Goal: Information Seeking & Learning: Learn about a topic

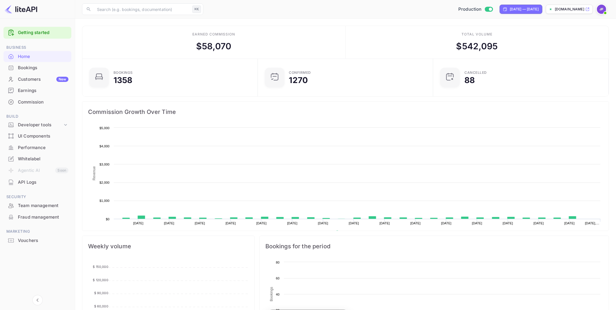
scroll to position [94, 172]
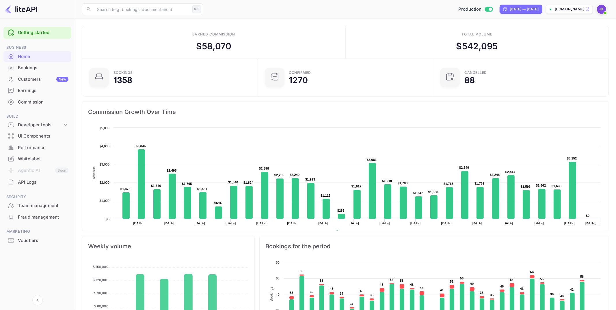
click at [42, 101] on div "Commission" at bounding box center [43, 102] width 51 height 7
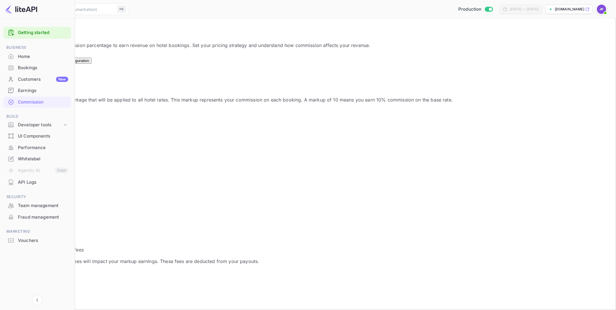
click at [28, 57] on div "Home" at bounding box center [43, 56] width 50 height 7
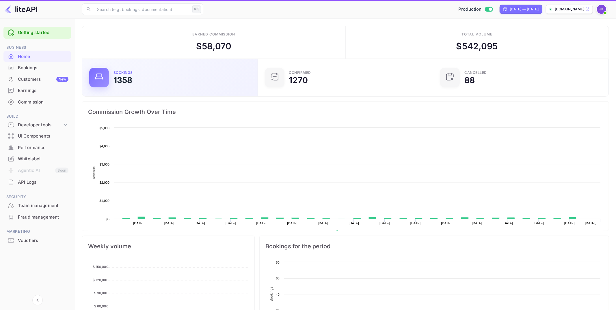
scroll to position [94, 172]
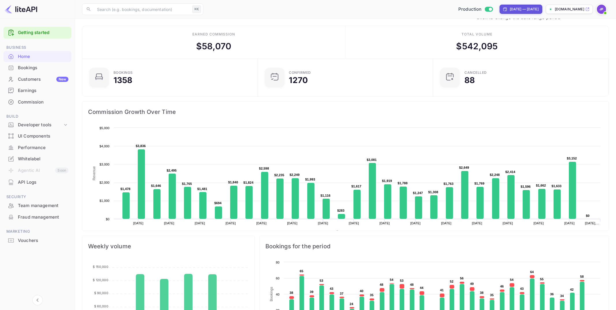
click at [516, 9] on div "[DATE] — [DATE]" at bounding box center [523, 9] width 29 height 5
select select "6"
select select "2025"
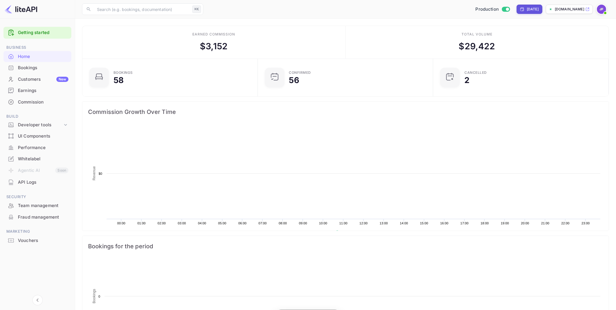
click at [527, 11] on div "[DATE]" at bounding box center [532, 9] width 12 height 5
select select "7"
select select "2025"
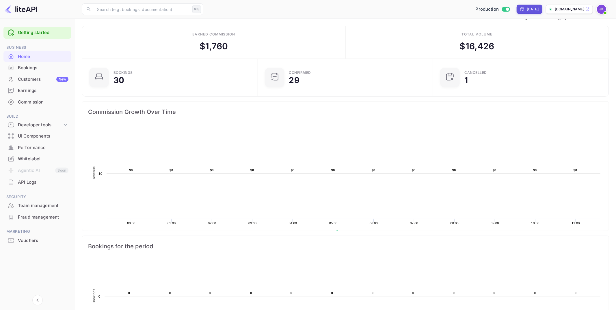
click at [530, 9] on div "[DATE]" at bounding box center [532, 9] width 12 height 5
select select "7"
select select "2025"
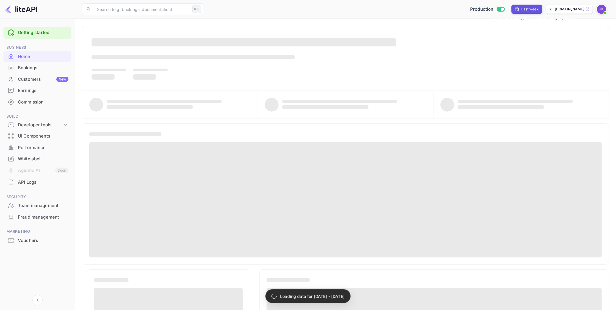
click at [526, 7] on div "Last week" at bounding box center [529, 9] width 17 height 5
select select "7"
select select "2025"
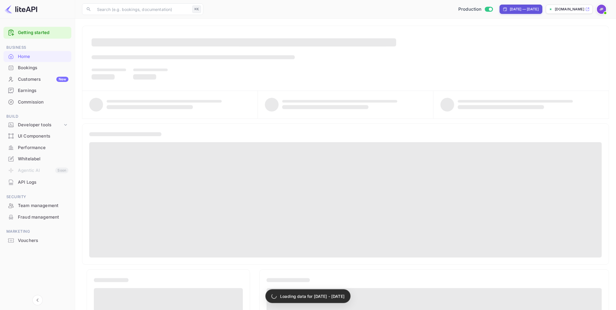
click at [532, 5] on div "[DATE] — [DATE]" at bounding box center [520, 9] width 43 height 9
select select "5"
select select "2025"
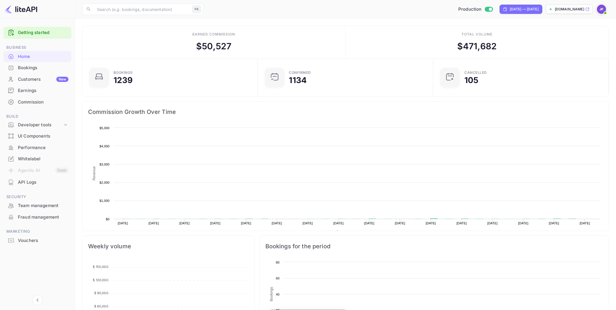
scroll to position [94, 172]
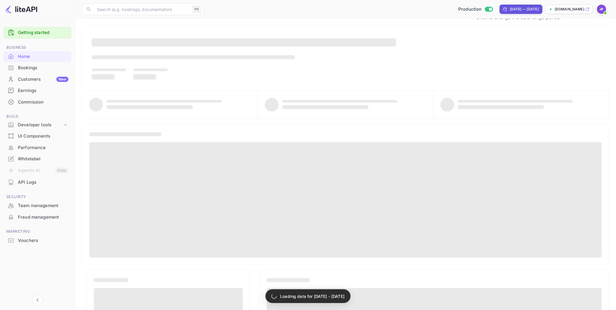
click at [532, 8] on div "[DATE] — [DATE]" at bounding box center [523, 9] width 29 height 5
select select "6"
select select "2025"
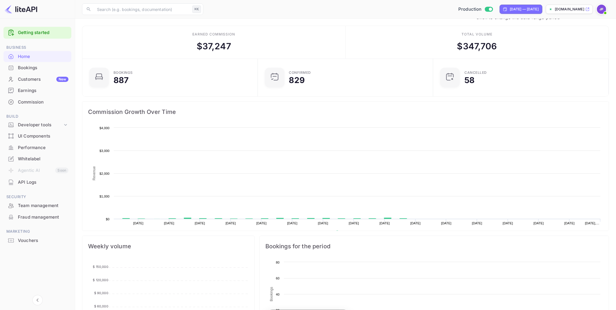
scroll to position [94, 172]
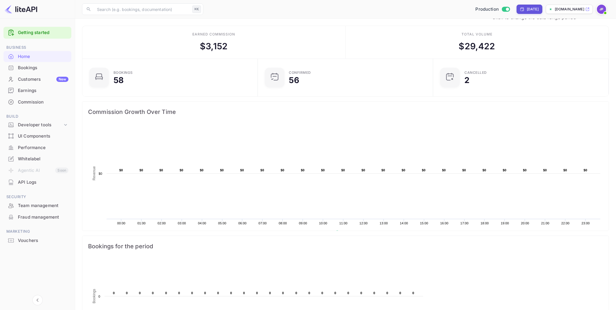
click at [526, 8] on div "[DATE]" at bounding box center [532, 9] width 12 height 5
select select "7"
select select "2025"
drag, startPoint x: 541, startPoint y: 91, endPoint x: 552, endPoint y: 96, distance: 11.8
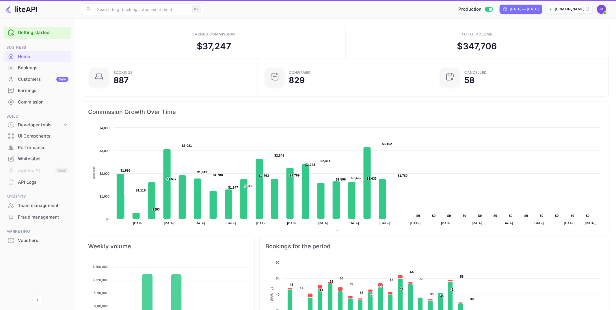
scroll to position [94, 172]
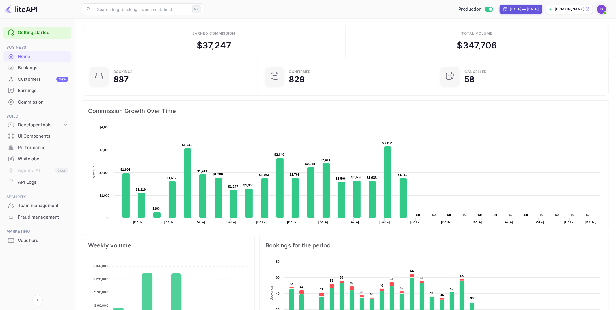
click at [528, 9] on div "[DATE] — [DATE]" at bounding box center [523, 9] width 29 height 5
select select "6"
select select "2025"
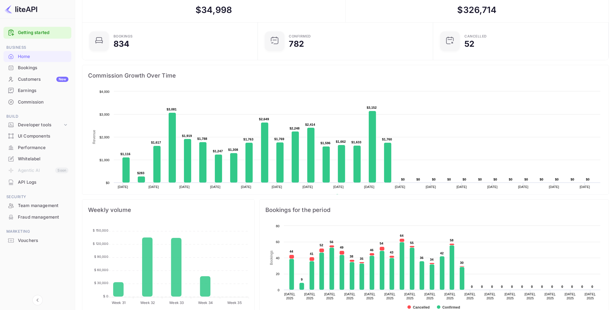
scroll to position [45, 0]
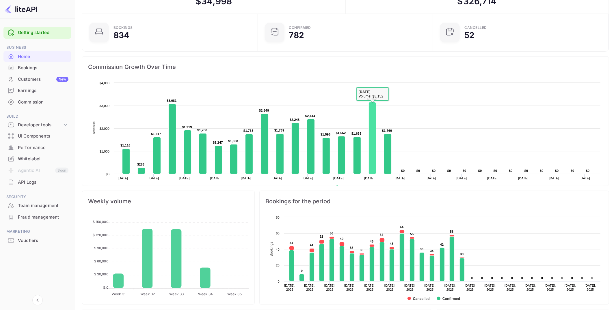
click at [372, 139] on rect at bounding box center [373, 138] width 8 height 72
select select "7"
select select "2025"
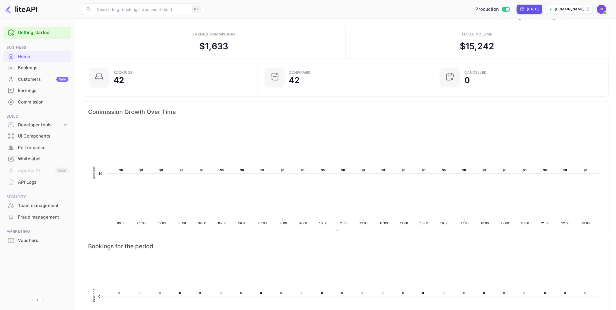
click at [526, 11] on div "[DATE]" at bounding box center [532, 9] width 12 height 5
select select "7"
select select "2025"
click at [526, 7] on div "[DATE]" at bounding box center [532, 9] width 12 height 5
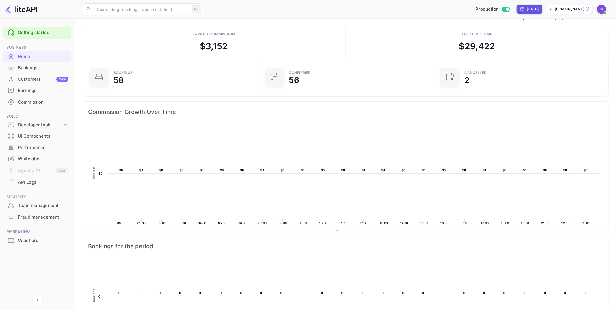
select select "7"
select select "2025"
click at [526, 8] on div "[DATE]" at bounding box center [532, 9] width 12 height 5
select select "7"
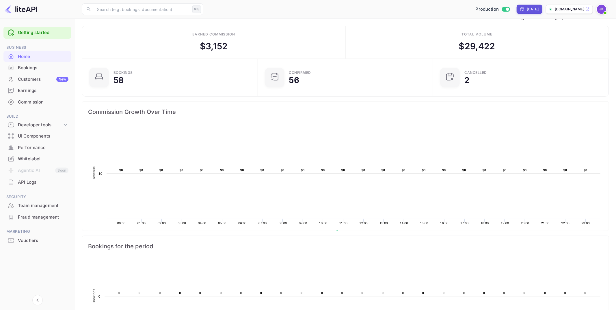
select select "2025"
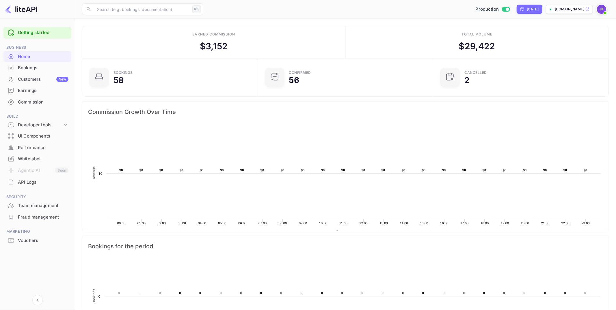
click at [33, 68] on div "Bookings" at bounding box center [43, 68] width 51 height 7
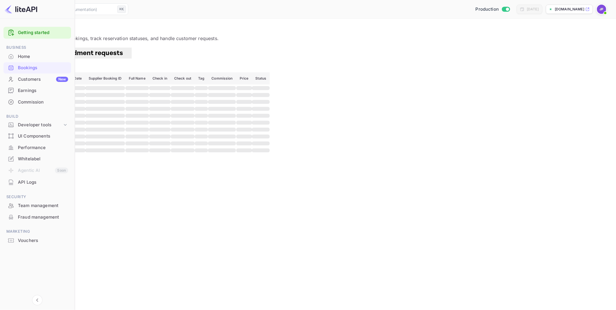
click at [27, 56] on div "Home" at bounding box center [43, 56] width 50 height 7
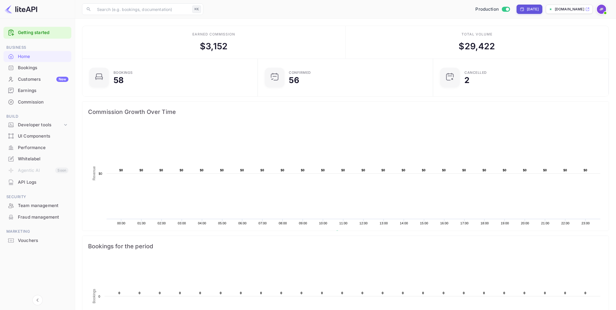
click at [519, 8] on div "[DATE]" at bounding box center [528, 9] width 19 height 5
select select "6"
select select "2025"
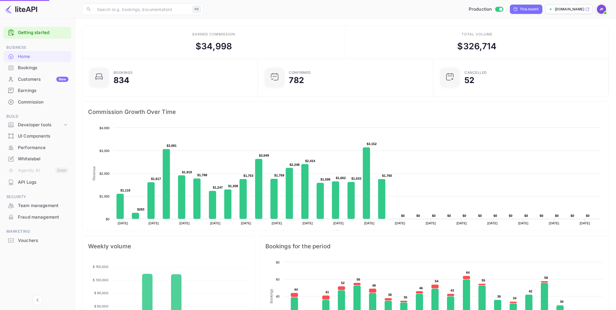
scroll to position [94, 172]
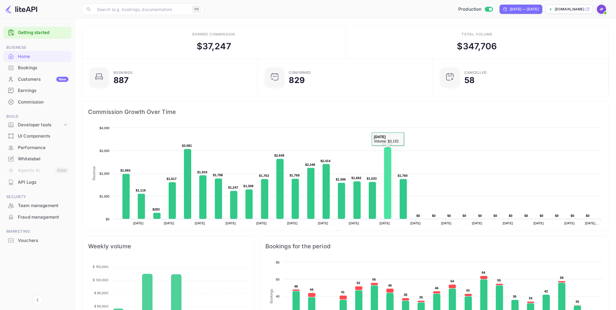
click at [388, 153] on rect at bounding box center [388, 183] width 8 height 72
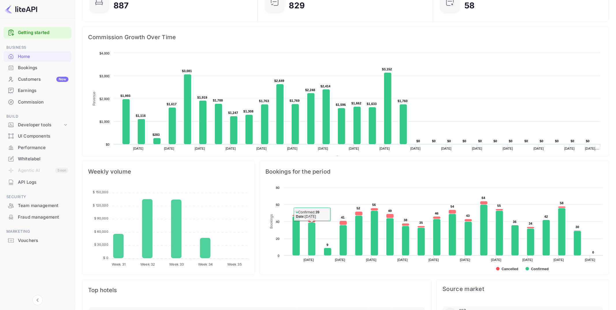
scroll to position [0, 0]
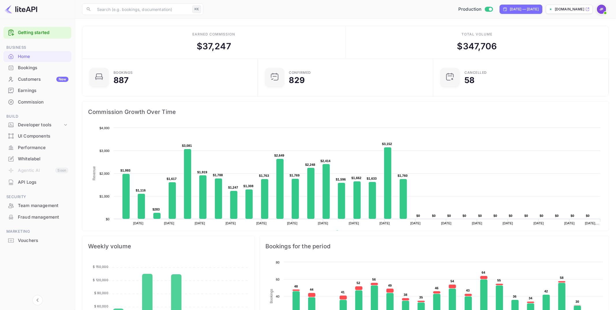
click at [42, 66] on div "Bookings" at bounding box center [43, 68] width 51 height 7
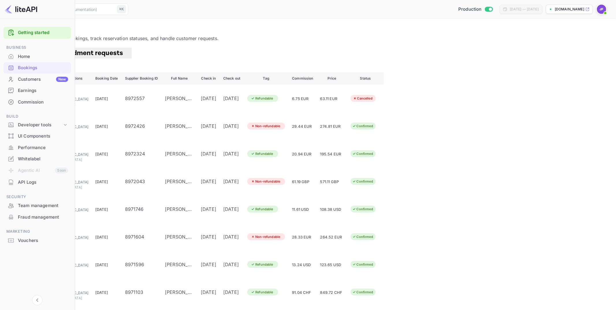
click at [42, 145] on div "Performance" at bounding box center [43, 148] width 50 height 7
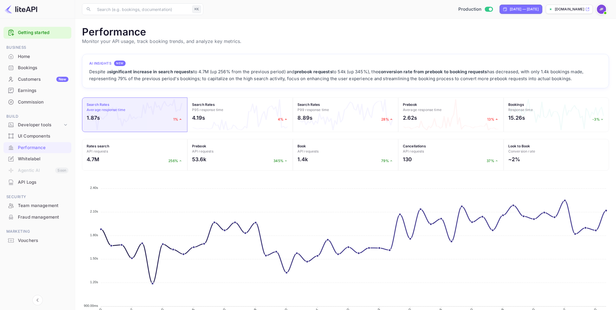
click at [38, 91] on div "Earnings" at bounding box center [43, 90] width 51 height 7
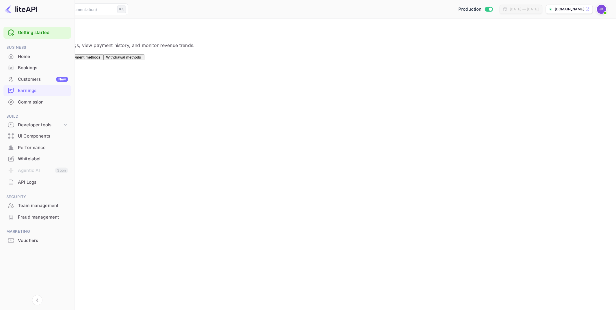
click at [27, 102] on div "Commission" at bounding box center [43, 102] width 50 height 7
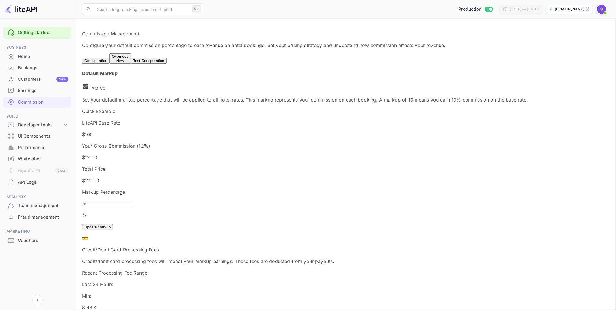
drag, startPoint x: 510, startPoint y: 5, endPoint x: 506, endPoint y: 9, distance: 5.5
click at [510, 5] on div "[DATE] — [DATE]" at bounding box center [520, 9] width 43 height 9
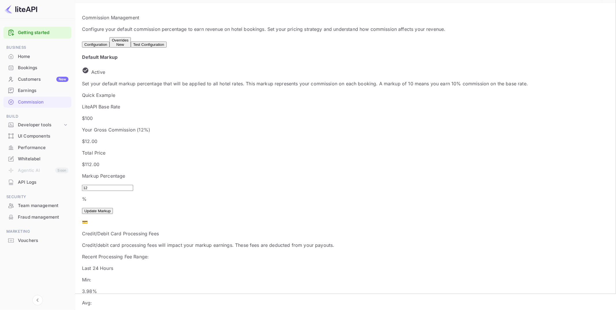
scroll to position [20, 0]
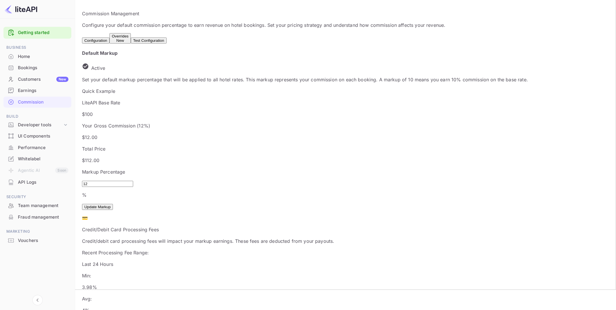
drag, startPoint x: 453, startPoint y: 124, endPoint x: 328, endPoint y: 126, distance: 125.6
drag, startPoint x: 273, startPoint y: 130, endPoint x: 248, endPoint y: 128, distance: 24.9
click at [248, 134] on p "$ 12.00" at bounding box center [305, 137] width 446 height 7
click at [268, 123] on p "Your Gross Commission ( 12 %)" at bounding box center [305, 125] width 446 height 7
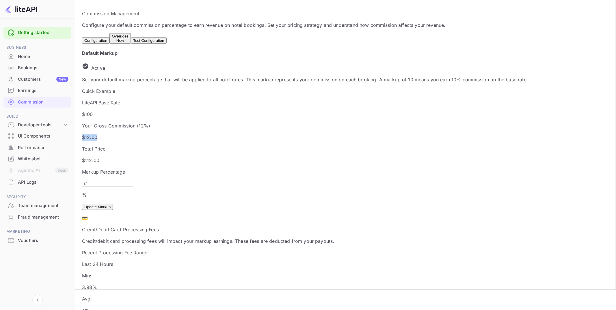
drag, startPoint x: 266, startPoint y: 129, endPoint x: 242, endPoint y: 126, distance: 24.4
click at [242, 134] on p "$ 12.00" at bounding box center [305, 137] width 446 height 7
click at [36, 90] on div "Earnings" at bounding box center [43, 90] width 51 height 7
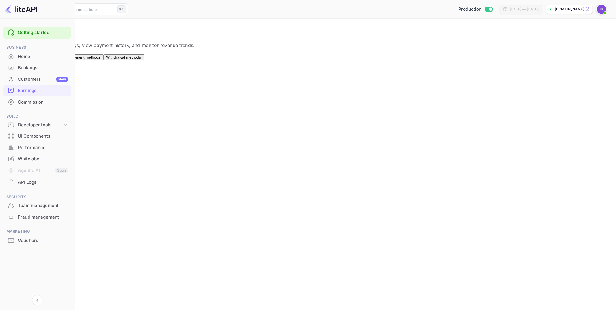
click at [37, 79] on div "Customers New" at bounding box center [43, 79] width 50 height 7
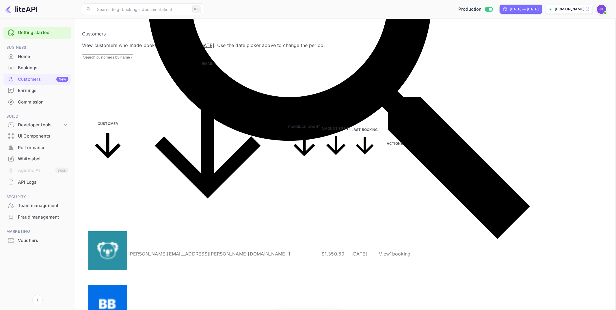
click at [35, 69] on div "Bookings" at bounding box center [43, 68] width 51 height 7
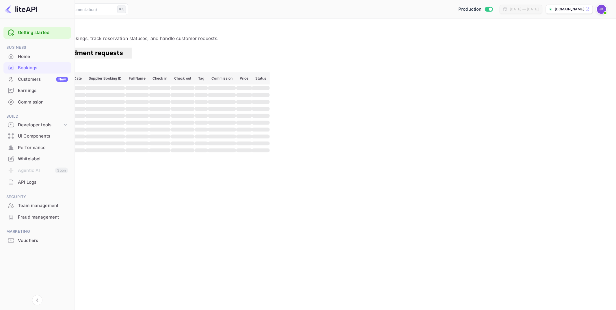
click at [33, 54] on div "Home" at bounding box center [43, 56] width 50 height 7
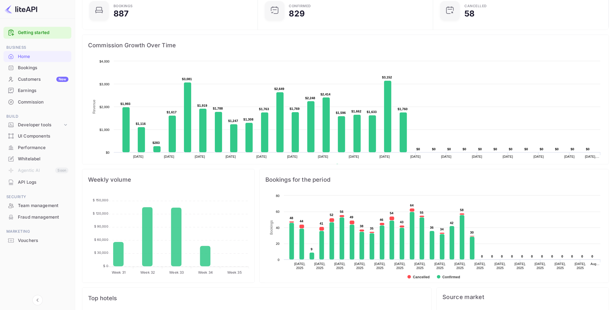
scroll to position [59, 0]
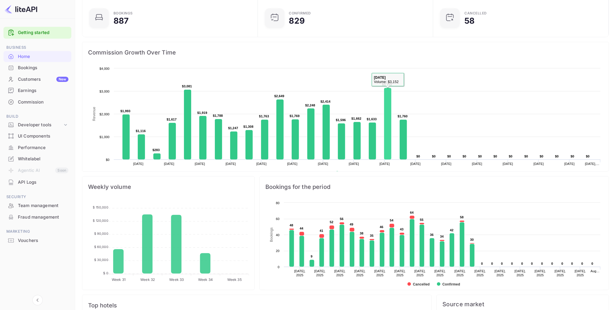
click at [382, 121] on rect at bounding box center [345, 123] width 515 height 115
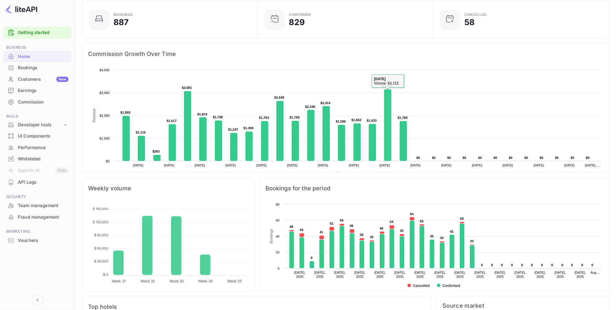
scroll to position [0, 0]
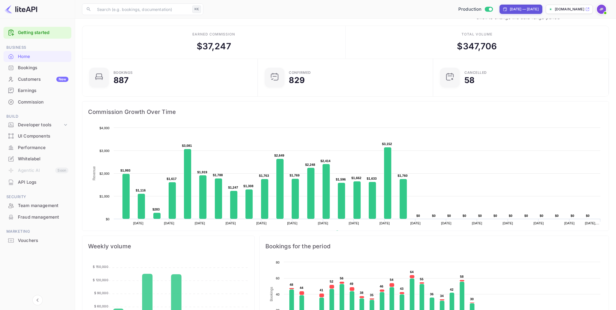
click at [532, 8] on div "[DATE] — [DATE]" at bounding box center [523, 9] width 29 height 5
select select "6"
select select "2025"
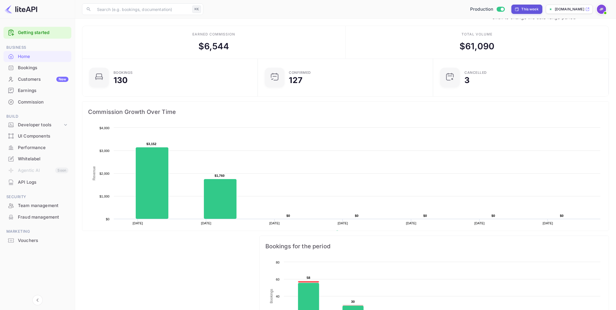
click at [527, 9] on div "This week" at bounding box center [529, 9] width 17 height 5
select select "7"
select select "2025"
click at [35, 91] on div "Earnings" at bounding box center [43, 90] width 51 height 7
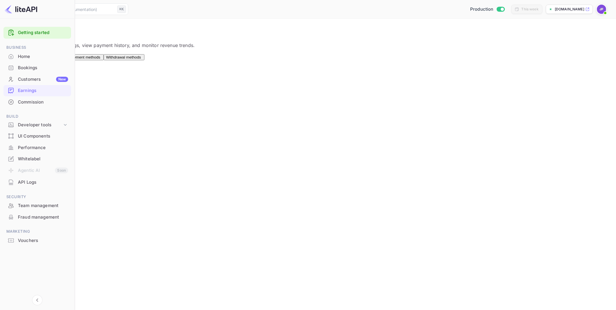
click at [34, 99] on div "Commission" at bounding box center [43, 102] width 50 height 7
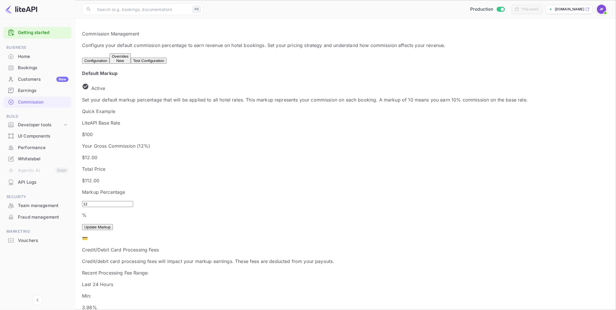
scroll to position [96, 0]
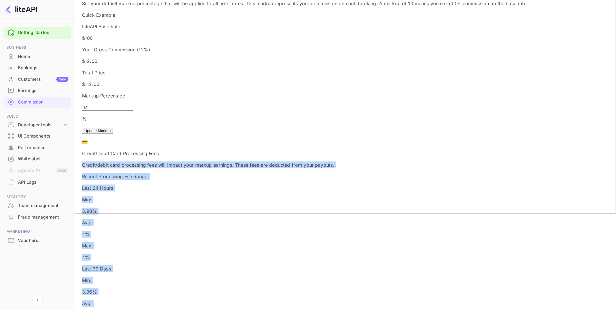
drag, startPoint x: 212, startPoint y: 111, endPoint x: 315, endPoint y: 176, distance: 121.3
click at [316, 178] on div "Credit/Debit Card Processing Fees Credit/debit card processing fees will impact…" at bounding box center [305, 292] width 446 height 284
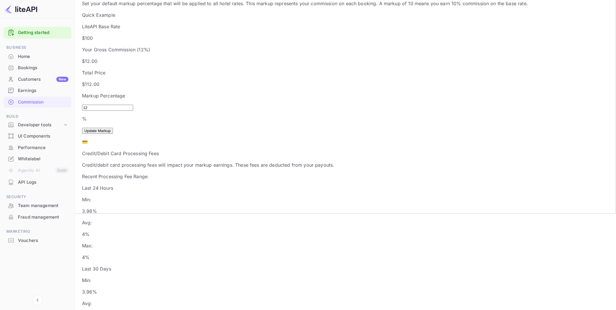
drag, startPoint x: 300, startPoint y: 151, endPoint x: 291, endPoint y: 151, distance: 9.8
click at [300, 277] on div "Min: 3.96 %" at bounding box center [305, 286] width 446 height 18
drag, startPoint x: 174, startPoint y: 133, endPoint x: 140, endPoint y: 132, distance: 33.8
click at [140, 173] on p "Recent Processing Fee Range:" at bounding box center [305, 176] width 446 height 7
click at [205, 185] on p "Last 24 Hours" at bounding box center [305, 188] width 446 height 7
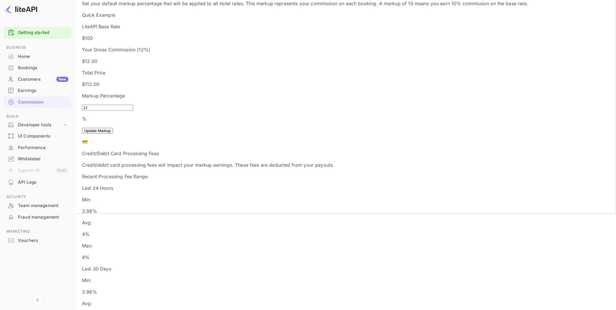
scroll to position [106, 0]
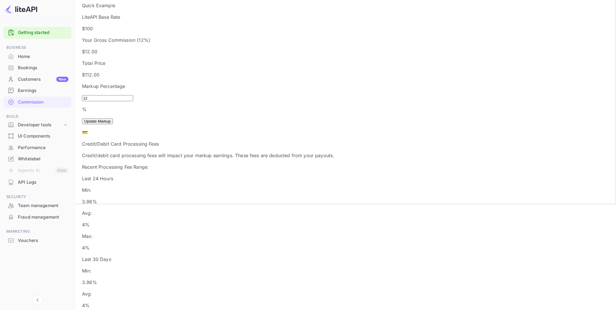
drag, startPoint x: 396, startPoint y: 177, endPoint x: 389, endPoint y: 192, distance: 17.0
drag, startPoint x: 256, startPoint y: 142, endPoint x: 237, endPoint y: 143, distance: 19.1
click at [236, 175] on div "Last 24 Hours Min: 3.98 % Avg: 4 % Max: 4 %" at bounding box center [305, 213] width 446 height 76
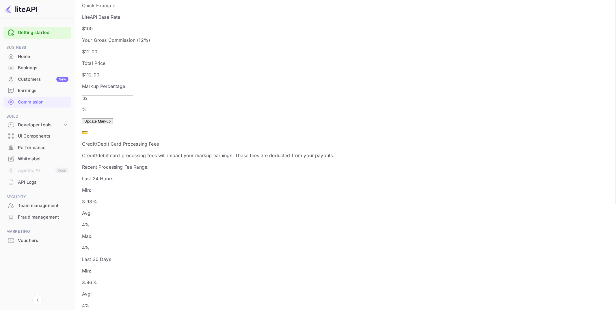
click at [238, 210] on div "Avg: 4 %" at bounding box center [305, 219] width 446 height 18
drag, startPoint x: 251, startPoint y: 149, endPoint x: 262, endPoint y: 154, distance: 12.0
click at [257, 175] on div "Last 24 Hours Min: 3.98 % Avg: 4 % Max: 4 %" at bounding box center [305, 213] width 446 height 76
click at [213, 187] on div "Min: 3.98 %" at bounding box center [305, 196] width 446 height 18
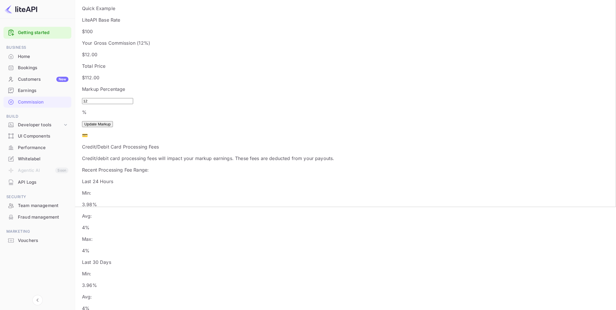
click at [24, 55] on div "Home" at bounding box center [43, 56] width 51 height 7
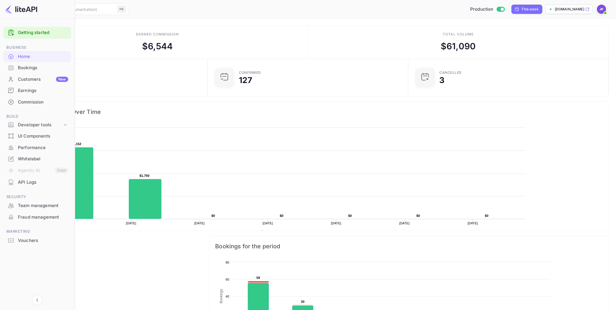
click at [37, 91] on div "Earnings" at bounding box center [43, 90] width 50 height 7
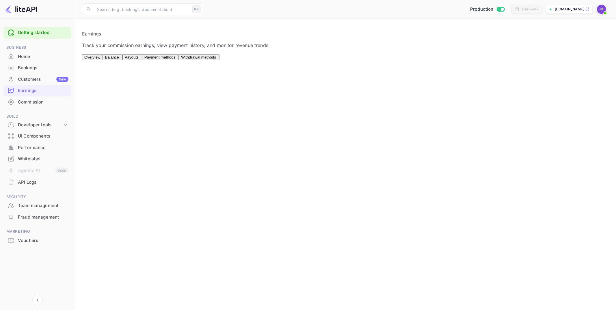
click at [33, 104] on div "Commission" at bounding box center [43, 102] width 51 height 7
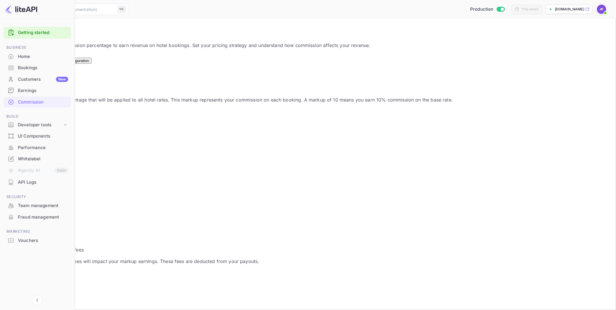
click at [31, 59] on div "Home" at bounding box center [43, 56] width 50 height 7
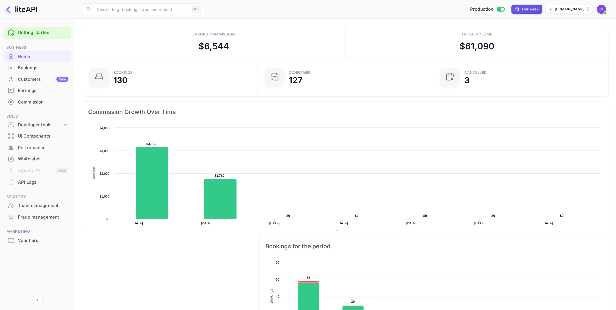
click at [526, 11] on div "This week" at bounding box center [529, 9] width 17 height 5
select select "7"
select select "2025"
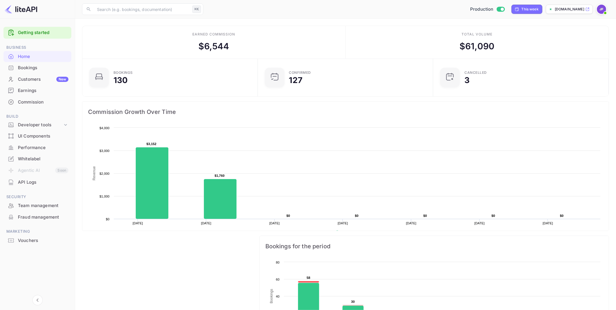
click at [228, 166] on rect at bounding box center [345, 182] width 515 height 115
click at [225, 188] on rect at bounding box center [220, 199] width 33 height 40
click at [601, 8] on img at bounding box center [601, 9] width 9 height 9
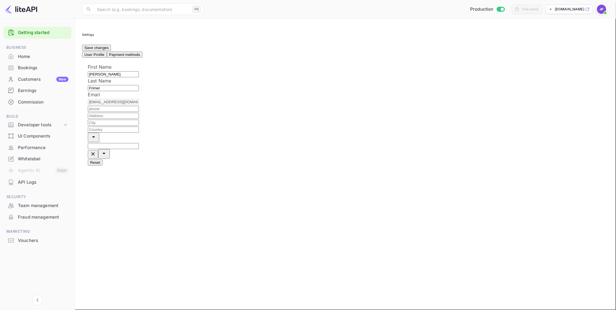
click at [139, 149] on input "Timezone" at bounding box center [113, 146] width 51 height 6
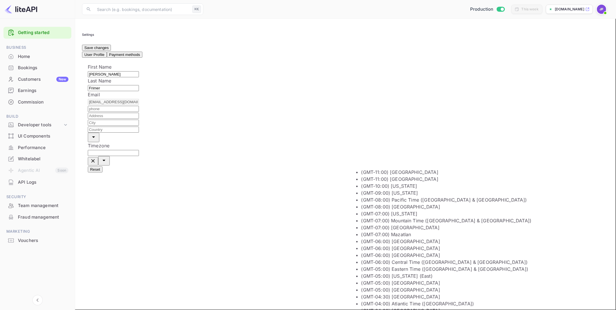
click at [253, 173] on div at bounding box center [345, 173] width 515 height 0
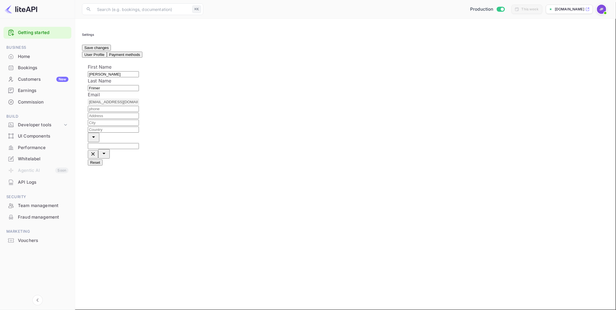
click at [28, 51] on li "Home" at bounding box center [37, 57] width 68 height 12
click at [30, 59] on div "Home" at bounding box center [43, 56] width 51 height 7
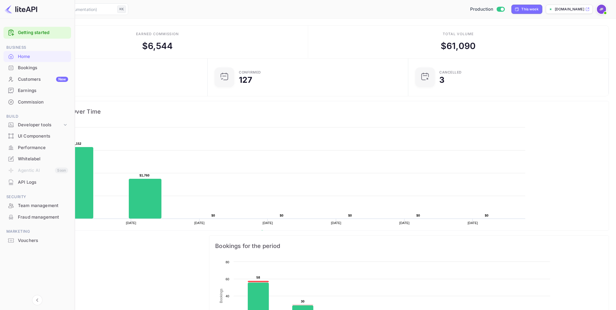
scroll to position [1, 0]
click at [38, 184] on div "API Logs" at bounding box center [43, 182] width 50 height 7
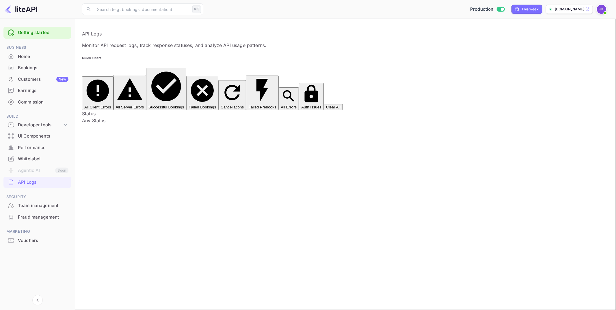
click at [48, 58] on div "Home" at bounding box center [43, 56] width 51 height 7
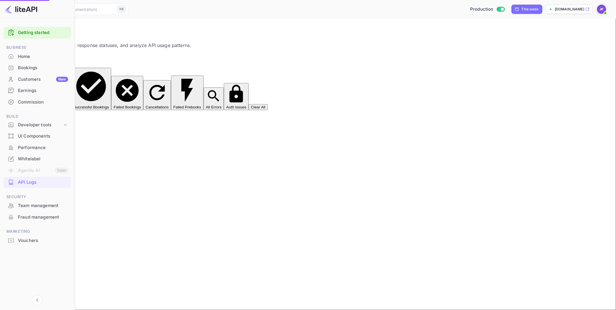
scroll to position [1, 0]
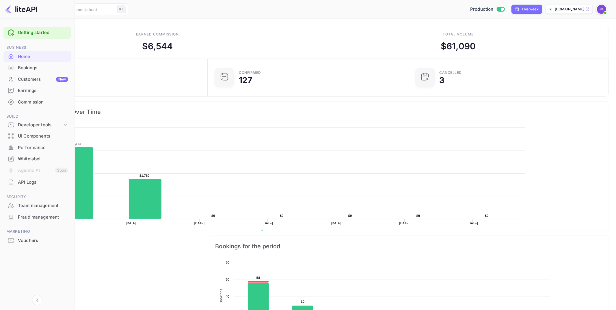
click at [26, 79] on div "Customers New" at bounding box center [43, 79] width 50 height 7
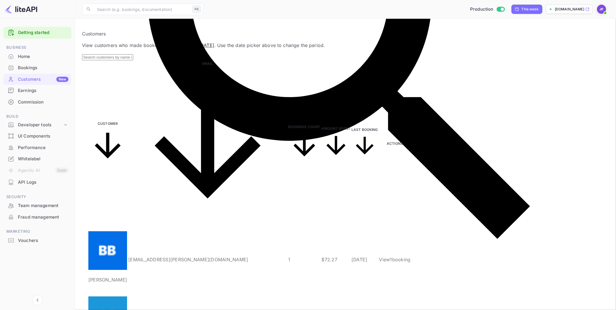
click at [133, 60] on input "text" at bounding box center [107, 57] width 51 height 6
paste input "Nararshabh"
type input "Nararshabh"
click at [133, 60] on input "text" at bounding box center [107, 57] width 51 height 6
paste input "Alnaqbi"
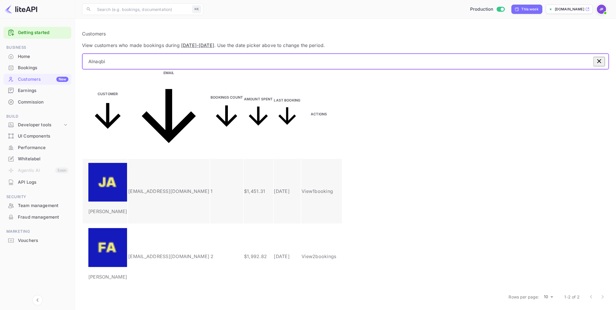
type input "Alnaqbi"
click at [127, 208] on p "[PERSON_NAME]" at bounding box center [107, 211] width 39 height 7
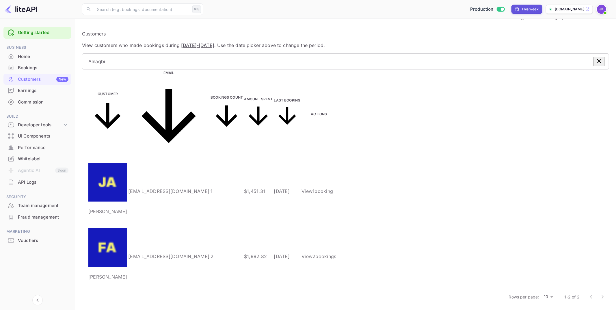
click at [530, 11] on div "This week" at bounding box center [529, 9] width 17 height 5
select select "7"
select select "2025"
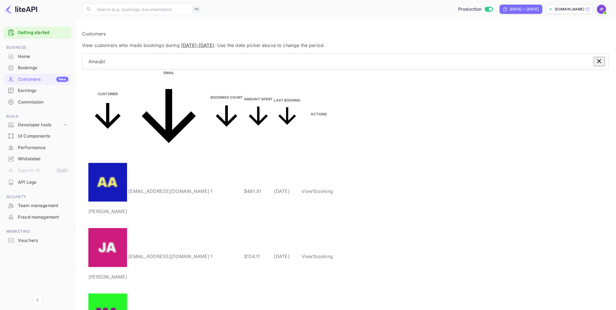
drag, startPoint x: 353, startPoint y: 169, endPoint x: 363, endPoint y: 169, distance: 9.8
drag, startPoint x: 380, startPoint y: 169, endPoint x: 472, endPoint y: 169, distance: 92.1
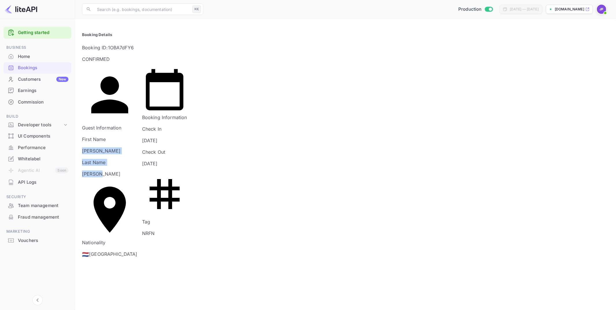
drag, startPoint x: 331, startPoint y: 68, endPoint x: 339, endPoint y: 84, distance: 17.4
click at [137, 81] on div "Guest Information First Name [PERSON_NAME] Last Name [PERSON_NAME] Nationality …" at bounding box center [107, 160] width 60 height 204
drag, startPoint x: 383, startPoint y: 126, endPoint x: 365, endPoint y: 122, distance: 18.4
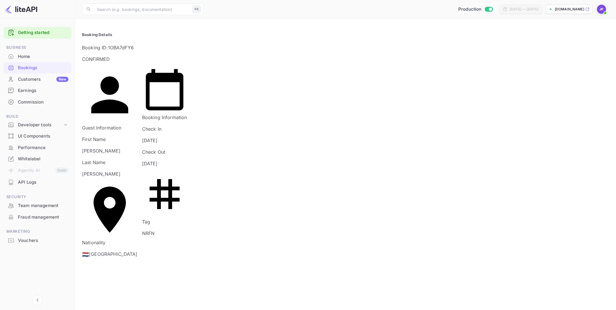
drag, startPoint x: 398, startPoint y: 237, endPoint x: 358, endPoint y: 214, distance: 46.1
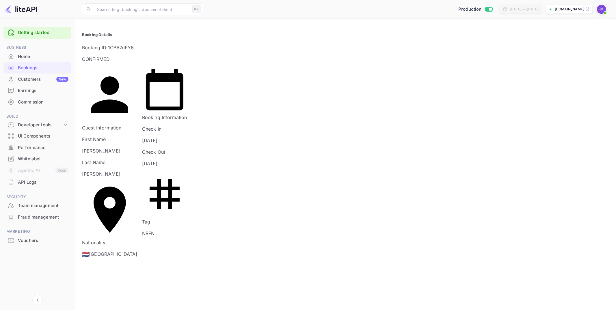
click at [487, 144] on div at bounding box center [308, 155] width 616 height 310
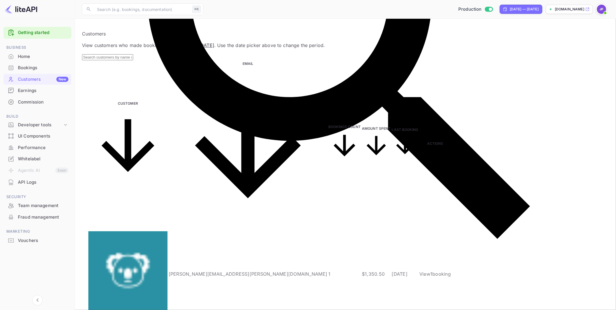
click at [133, 60] on input "text" at bounding box center [107, 57] width 51 height 6
paste input "[URL][DOMAIN_NAME]"
type input "[URL][DOMAIN_NAME]"
click at [133, 60] on input "text" at bounding box center [107, 57] width 51 height 6
paste input "[URL][DOMAIN_NAME]"
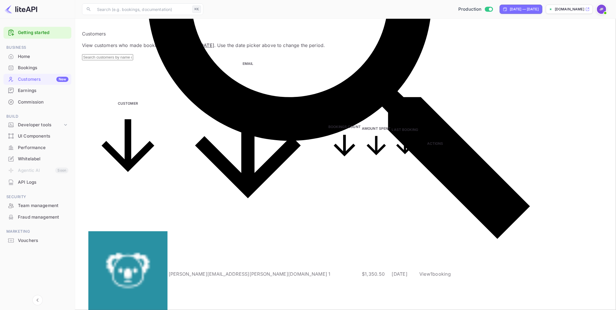
type input "[URL][DOMAIN_NAME]"
click at [125, 60] on input "text" at bounding box center [107, 57] width 51 height 6
paste input "Alnaqbi"
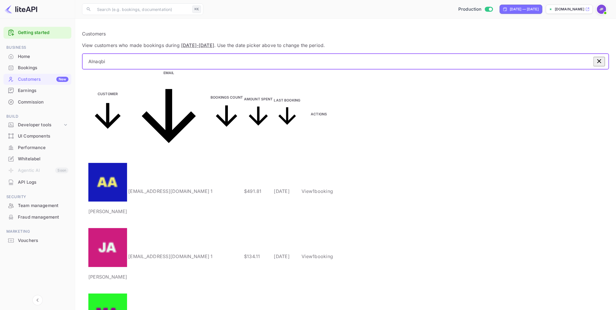
type input "Alnaqbi"
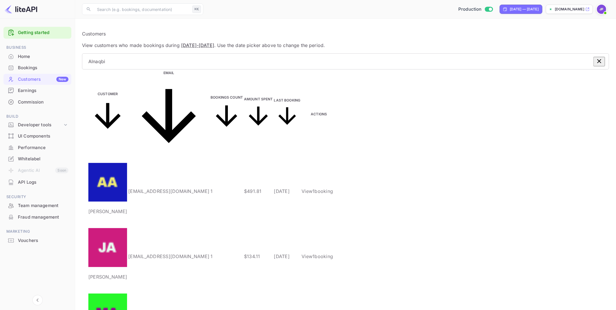
click at [336, 188] on p "View 1 booking" at bounding box center [318, 191] width 35 height 7
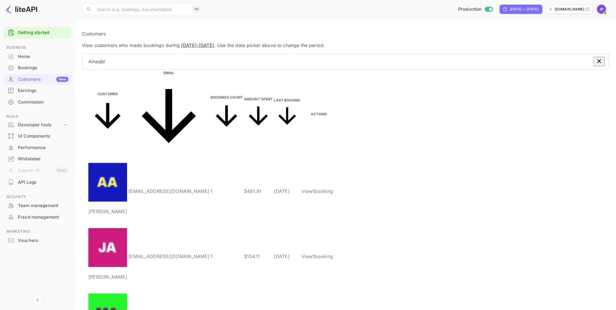
scroll to position [130, 0]
drag, startPoint x: 417, startPoint y: 218, endPoint x: 391, endPoint y: 218, distance: 26.0
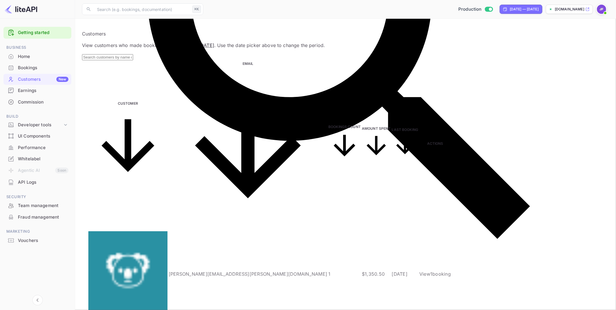
click at [133, 60] on input "text" at bounding box center [107, 57] width 51 height 6
paste input "Alnaqbi"
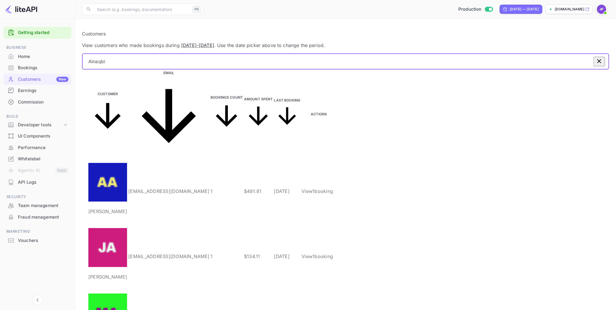
type input "Alnaqbi"
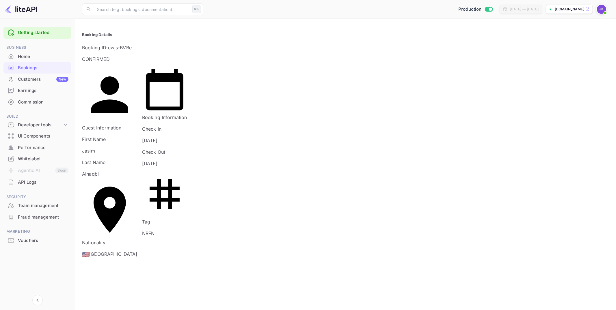
drag, startPoint x: 573, startPoint y: 128, endPoint x: 611, endPoint y: 126, distance: 37.6
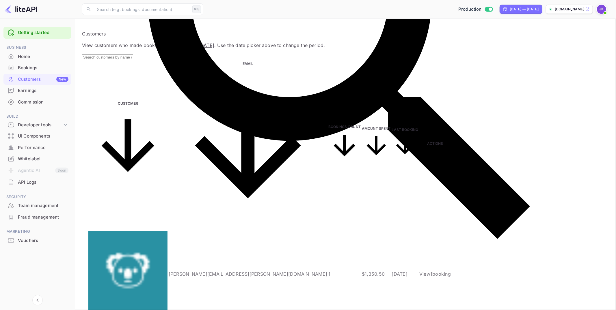
click at [133, 60] on input "text" at bounding box center [107, 57] width 51 height 6
paste input "Alnaqbi"
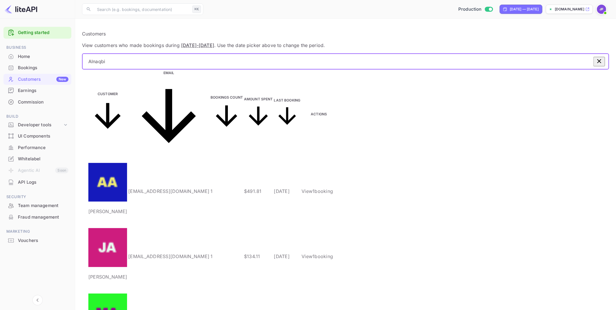
type input "Alnaqbi"
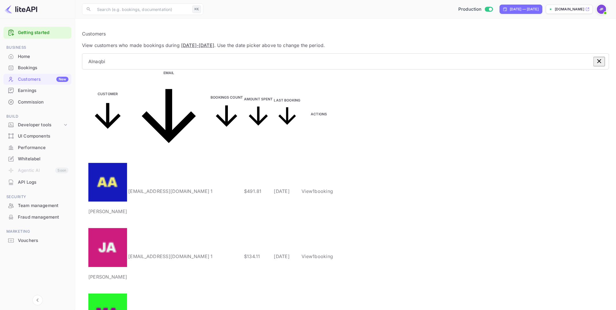
scroll to position [57, 0]
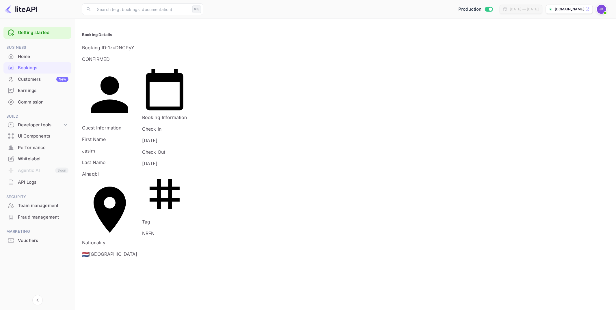
click at [137, 251] on div "🇳🇱 [GEOGRAPHIC_DATA]" at bounding box center [109, 254] width 55 height 7
click at [137, 182] on div "Nationality 🇳🇱 [DEMOGRAPHIC_DATA]" at bounding box center [109, 220] width 55 height 76
click at [137, 251] on div "🇳🇱 [GEOGRAPHIC_DATA]" at bounding box center [109, 254] width 55 height 7
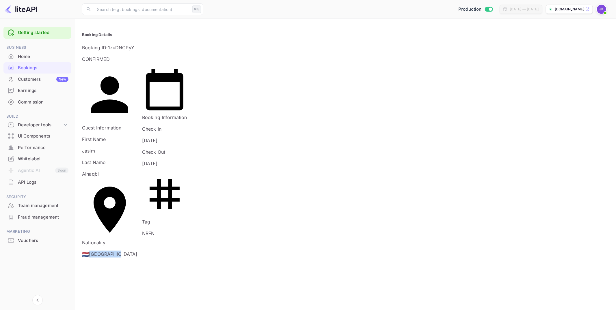
click at [137, 251] on div "🇳🇱 [GEOGRAPHIC_DATA]" at bounding box center [109, 254] width 55 height 7
click at [137, 182] on div "Nationality 🇳🇱 [DEMOGRAPHIC_DATA]" at bounding box center [109, 220] width 55 height 76
drag, startPoint x: 292, startPoint y: 88, endPoint x: 346, endPoint y: 90, distance: 53.7
click at [346, 90] on div "Guest Information First Name [PERSON_NAME] Last Name Alnaqbi Nationality 🇳🇱 [DE…" at bounding box center [342, 160] width 531 height 204
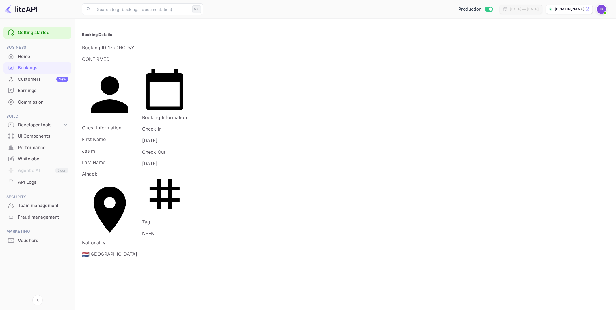
drag, startPoint x: 335, startPoint y: 79, endPoint x: 317, endPoint y: 79, distance: 17.9
click at [137, 171] on p "Alnaqbi" at bounding box center [109, 174] width 55 height 7
drag, startPoint x: 591, startPoint y: 68, endPoint x: 569, endPoint y: 66, distance: 22.5
click at [187, 126] on div "Check In [DATE]" at bounding box center [164, 135] width 45 height 18
click at [187, 160] on p "[DATE]" at bounding box center [164, 163] width 45 height 7
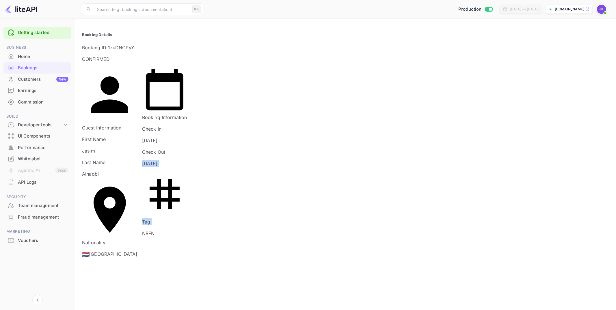
drag, startPoint x: 594, startPoint y: 75, endPoint x: 582, endPoint y: 88, distance: 18.0
click at [187, 88] on div "Booking Information Check In [DATE] Check Out [DATE] Tag NRFN" at bounding box center [162, 160] width 50 height 204
click at [187, 149] on div "Check Out [DATE]" at bounding box center [164, 158] width 45 height 18
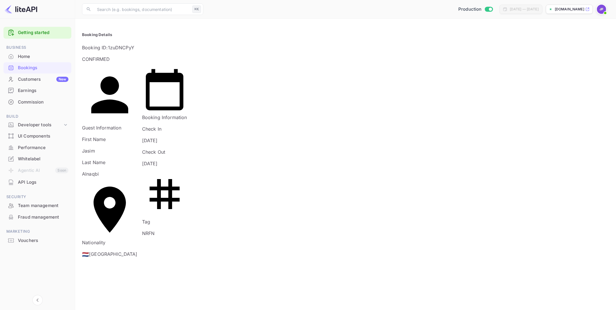
drag, startPoint x: 453, startPoint y: 160, endPoint x: 379, endPoint y: 159, distance: 73.9
click at [503, 174] on div at bounding box center [308, 155] width 616 height 310
click at [41, 76] on div "Customers New" at bounding box center [43, 79] width 51 height 7
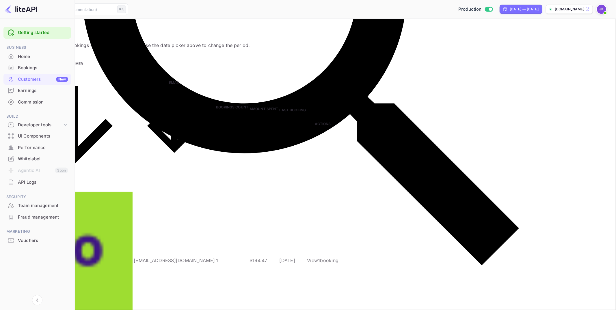
drag, startPoint x: 599, startPoint y: 273, endPoint x: 562, endPoint y: 270, distance: 36.8
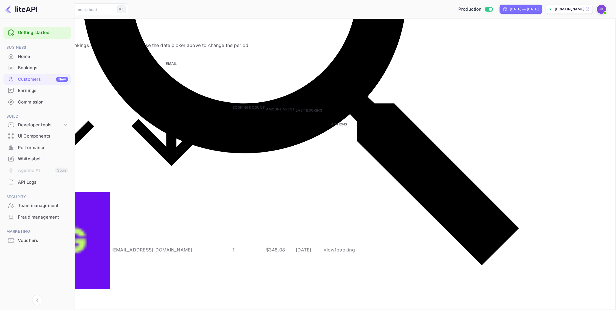
type input "50"
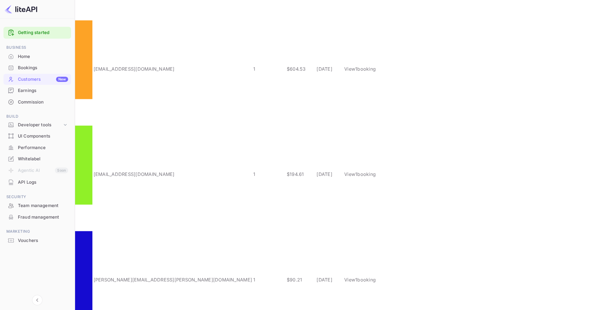
scroll to position [627, 0]
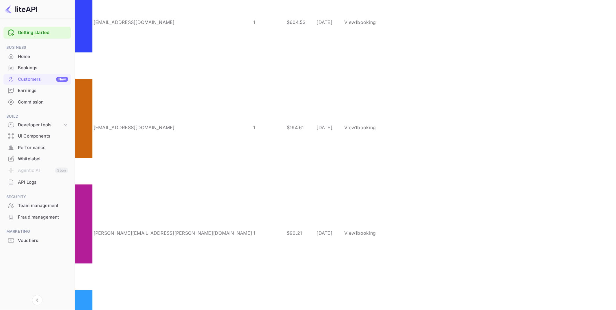
scroll to position [679, 0]
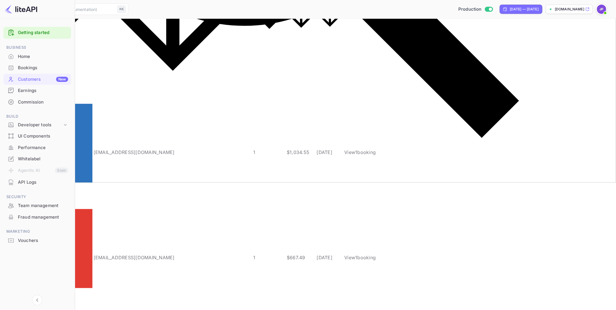
scroll to position [0, 0]
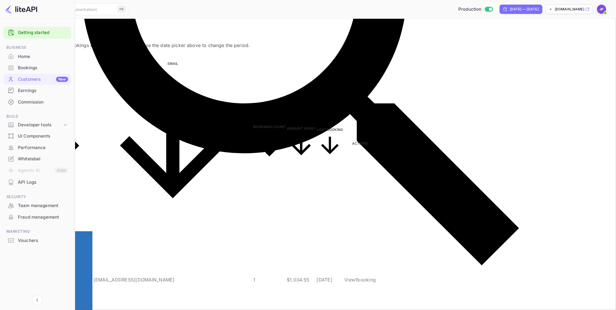
click at [47, 159] on div "Whitelabel" at bounding box center [43, 159] width 50 height 7
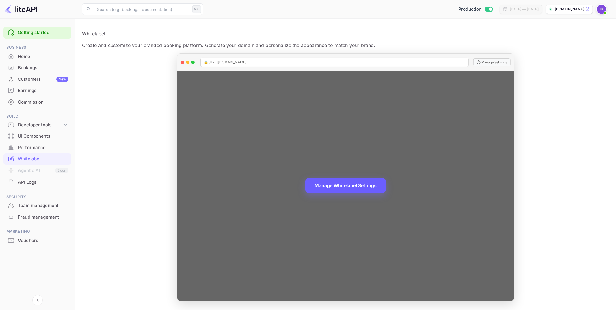
click at [349, 185] on button "Manage Whitelabel Settings" at bounding box center [345, 185] width 81 height 15
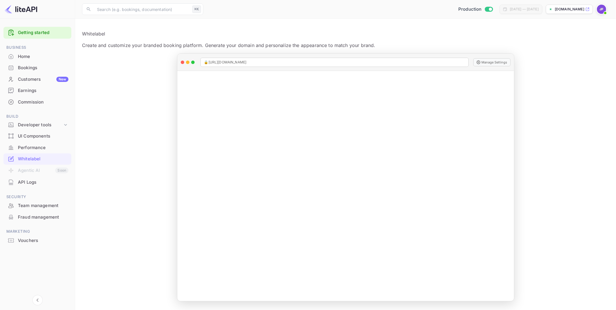
click at [43, 79] on div "Customers New" at bounding box center [43, 79] width 51 height 7
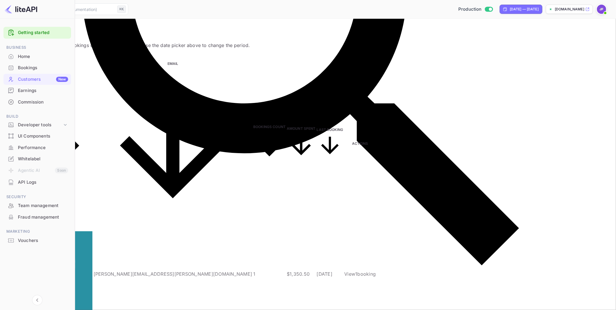
click at [26, 68] on div "Bookings" at bounding box center [43, 68] width 50 height 7
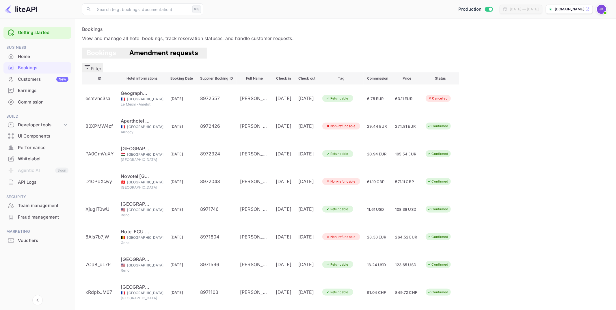
click at [47, 81] on div "Customers New" at bounding box center [43, 79] width 51 height 7
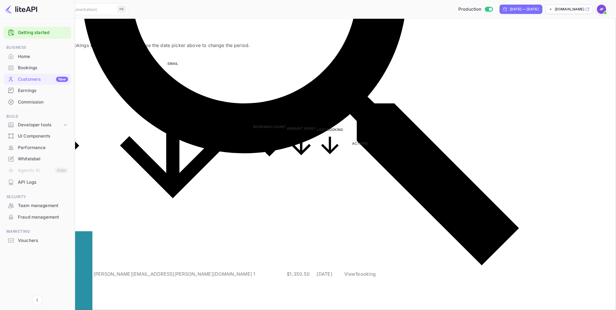
click at [285, 125] on span "Bookings Count" at bounding box center [269, 144] width 32 height 38
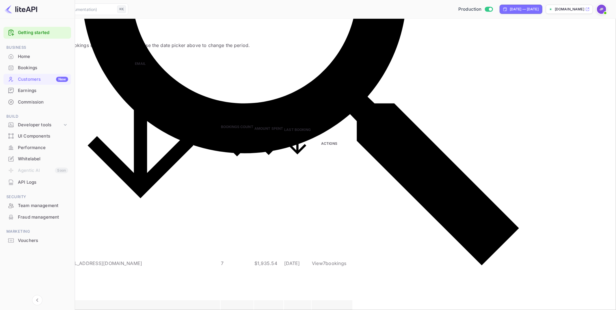
drag, startPoint x: 137, startPoint y: 118, endPoint x: 103, endPoint y: 120, distance: 34.7
click at [31, 104] on div "Commission" at bounding box center [43, 102] width 50 height 7
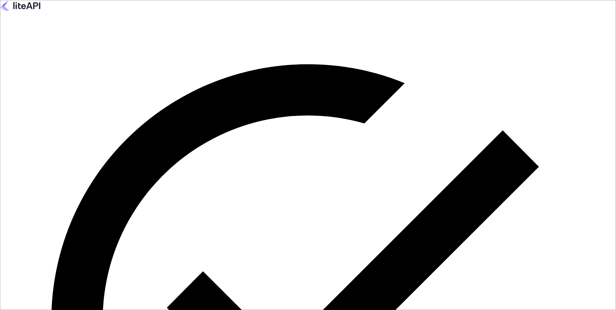
type input "[PERSON_NAME][EMAIL_ADDRESS][DOMAIN_NAME]"
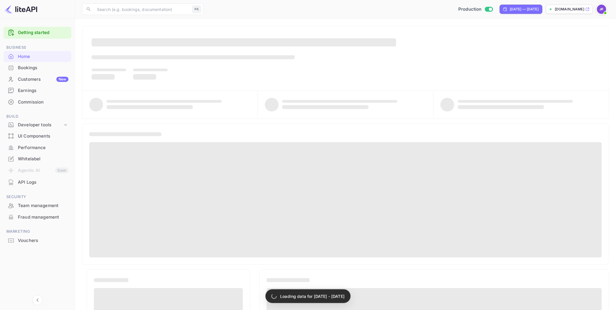
click at [603, 8] on img at bounding box center [601, 9] width 9 height 9
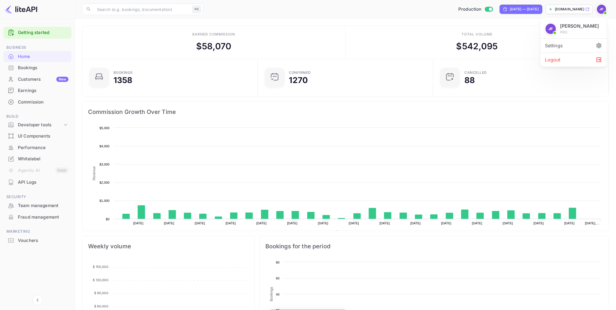
scroll to position [94, 172]
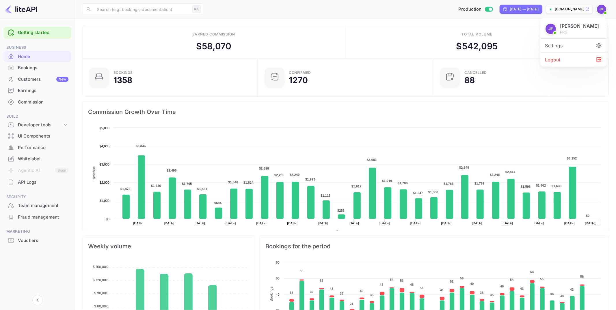
click at [554, 58] on div "Logout" at bounding box center [573, 60] width 66 height 14
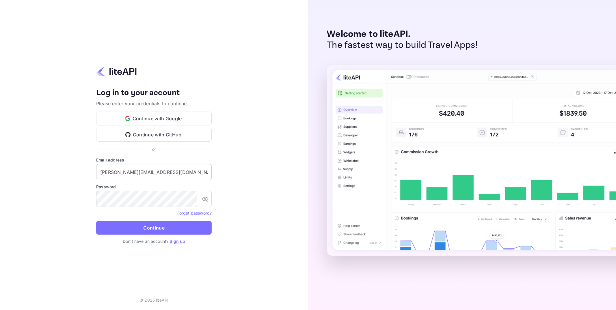
click at [152, 172] on input "j.richards+bcbsflorida@nuitee.com" at bounding box center [153, 172] width 115 height 16
type input "[PERSON_NAME][EMAIL_ADDRESS][DOMAIN_NAME]"
click at [208, 232] on button "Continue" at bounding box center [153, 228] width 115 height 14
